Goal: Transaction & Acquisition: Download file/media

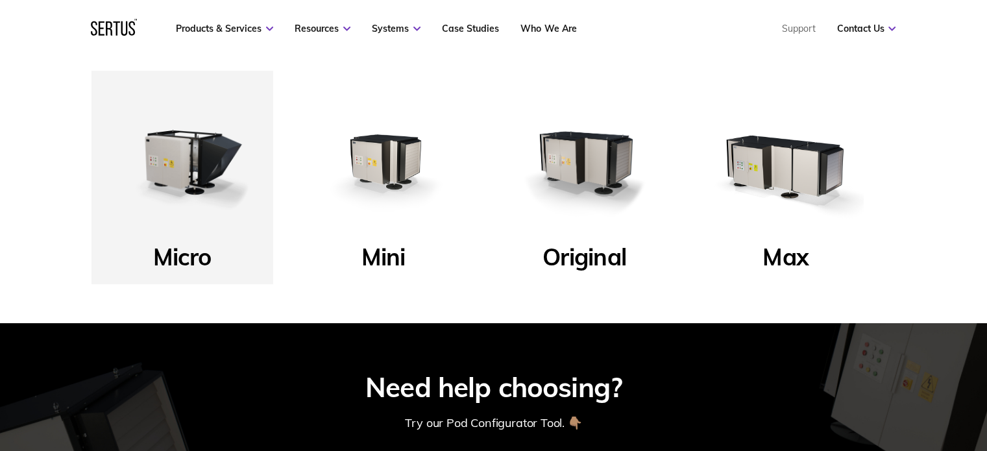
scroll to position [437, 0]
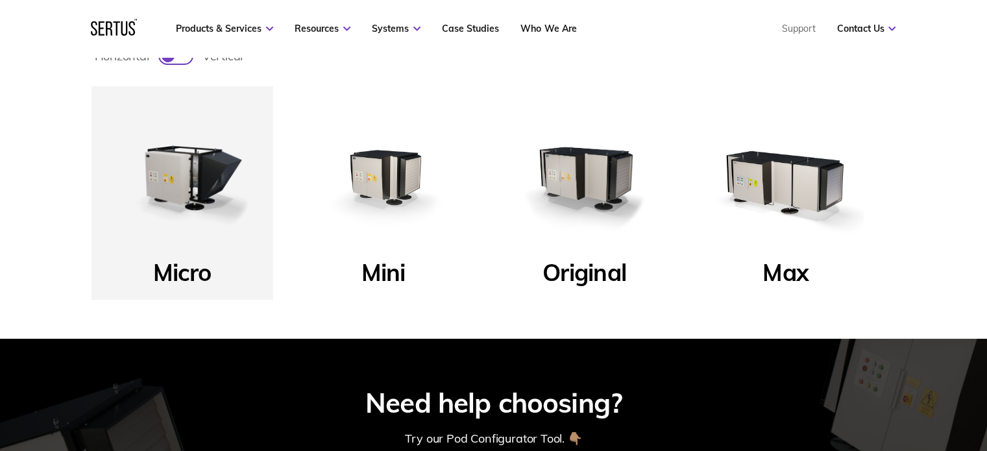
click at [369, 189] on img at bounding box center [384, 177] width 156 height 156
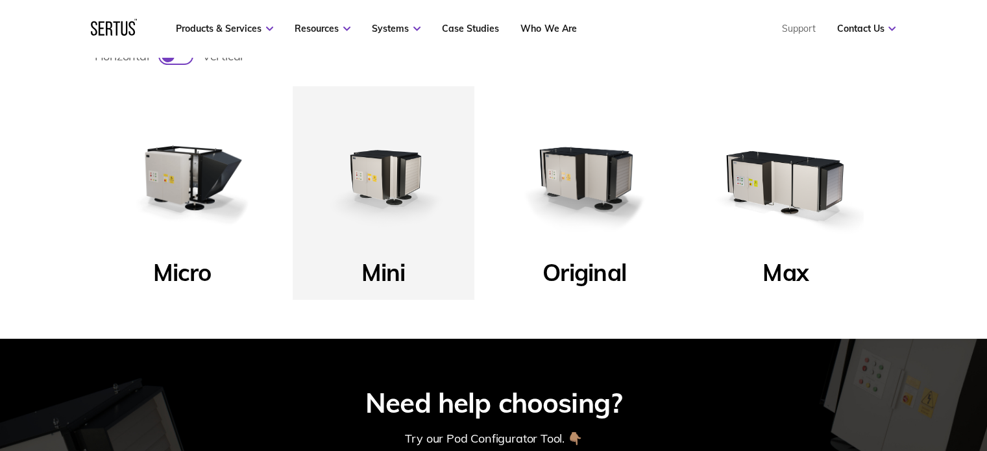
click at [369, 189] on img at bounding box center [384, 177] width 156 height 156
click at [377, 272] on p "Mini" at bounding box center [383, 277] width 44 height 38
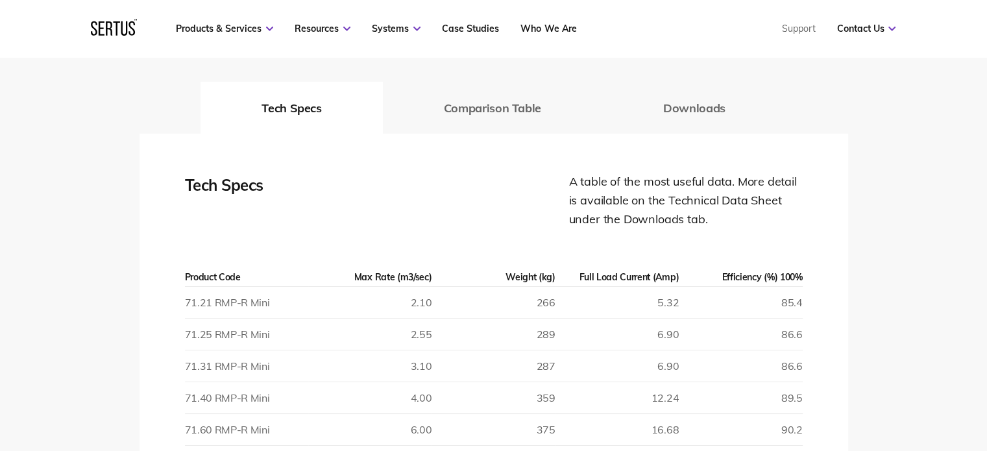
scroll to position [1890, 0]
click at [683, 111] on button "Downloads" at bounding box center [694, 107] width 184 height 52
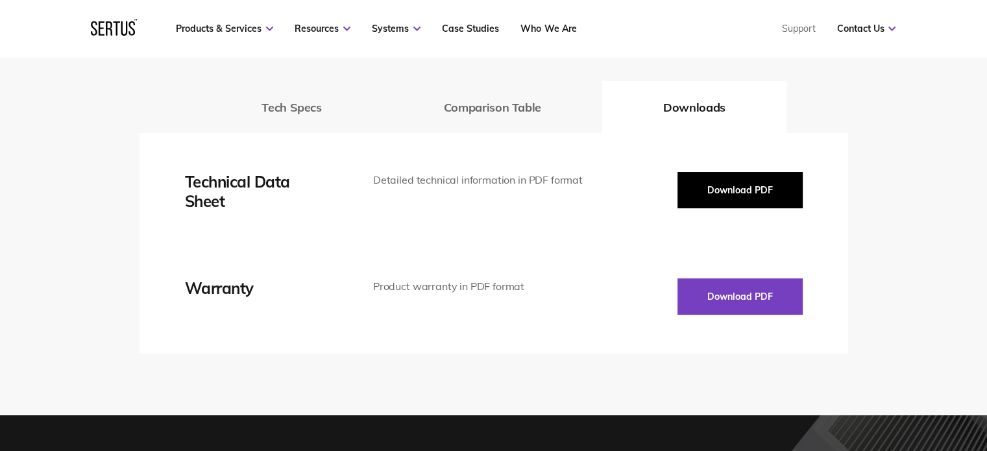
click at [721, 183] on button "Download PDF" at bounding box center [739, 190] width 125 height 36
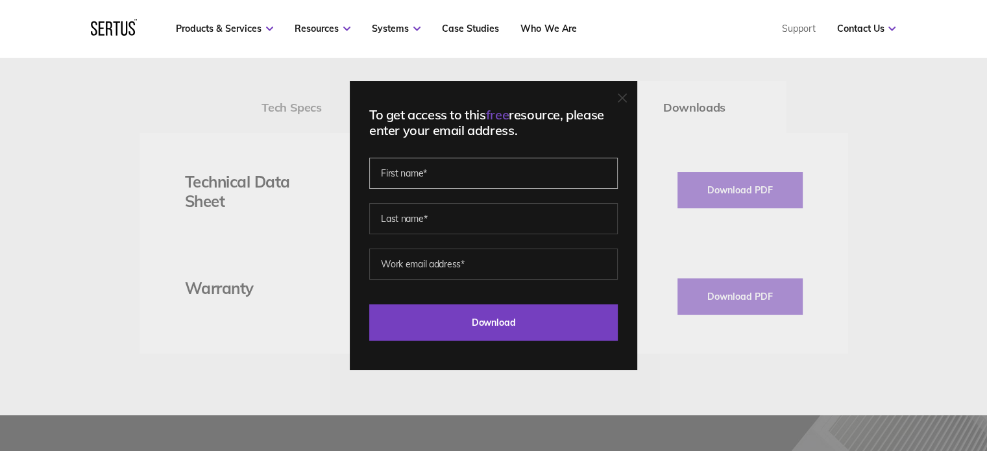
click at [447, 187] on input "text" at bounding box center [493, 173] width 248 height 31
type input "[PERSON_NAME]"
type input "[EMAIL_ADDRESS][DOMAIN_NAME]"
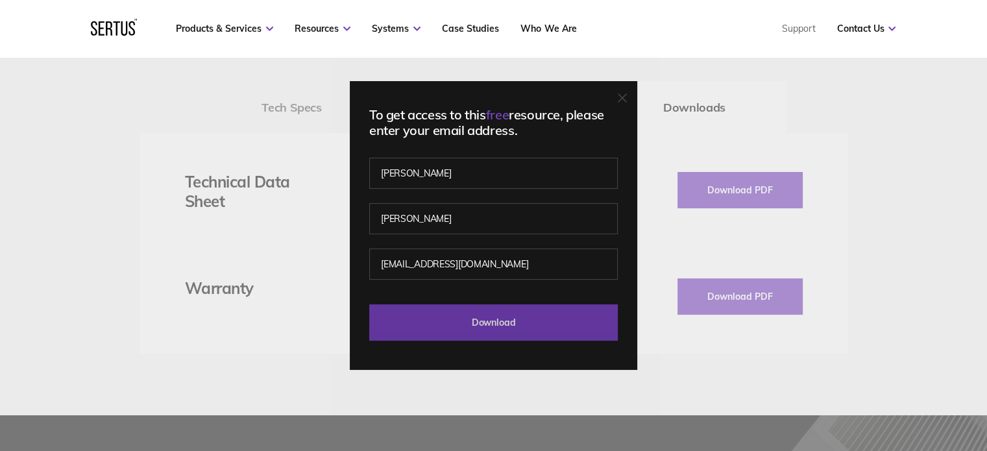
click at [500, 326] on input "Download" at bounding box center [493, 322] width 248 height 36
